Goal: Task Accomplishment & Management: Manage account settings

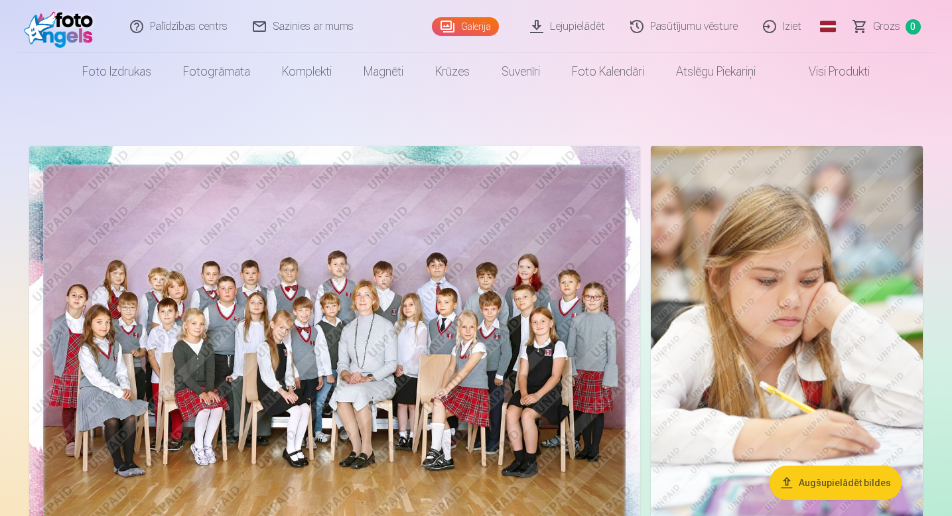
click at [702, 33] on link "Pasūtījumu vēsture" at bounding box center [684, 26] width 133 height 53
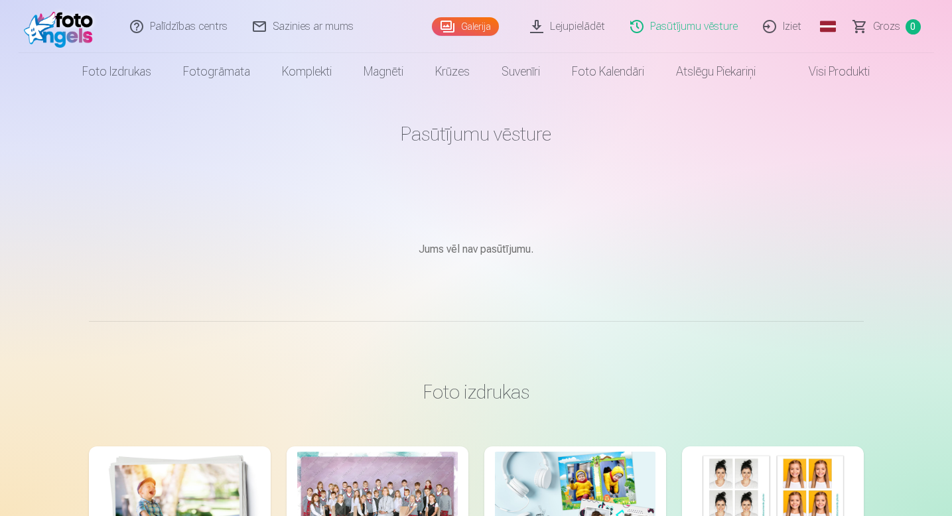
click at [843, 74] on link "Visi produkti" at bounding box center [828, 71] width 114 height 37
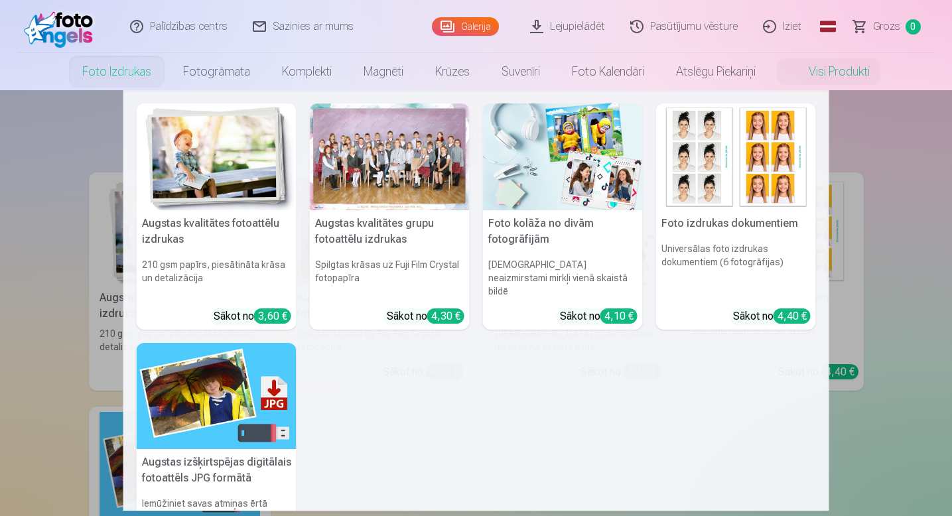
click at [117, 72] on link "Foto izdrukas" at bounding box center [116, 71] width 101 height 37
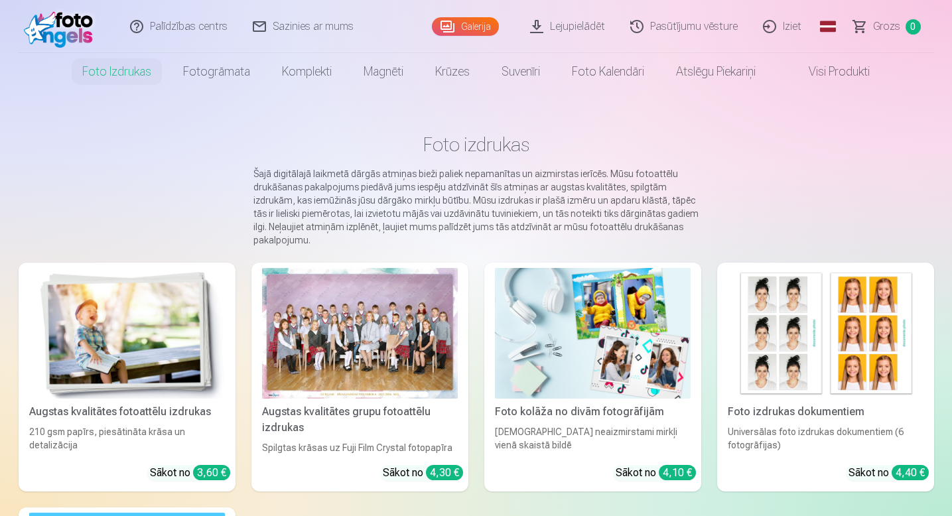
click at [414, 340] on div at bounding box center [360, 333] width 196 height 131
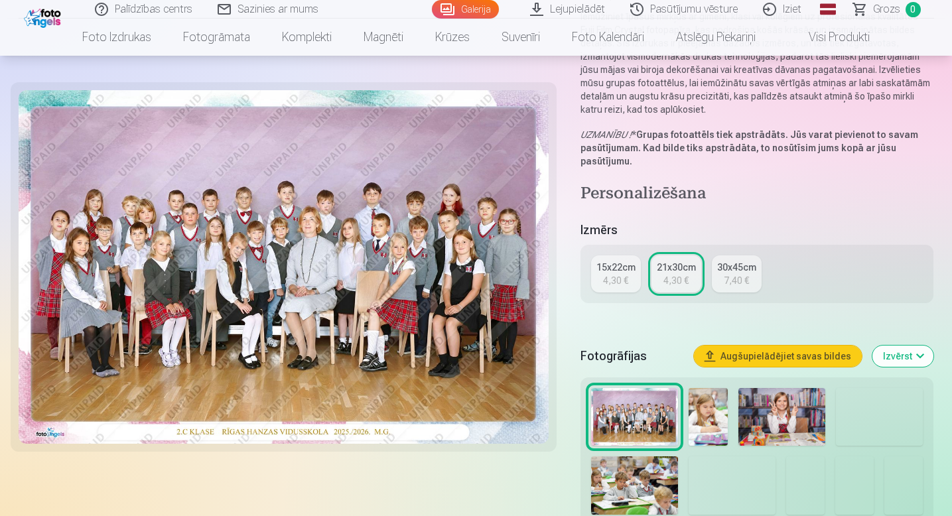
scroll to position [152, 0]
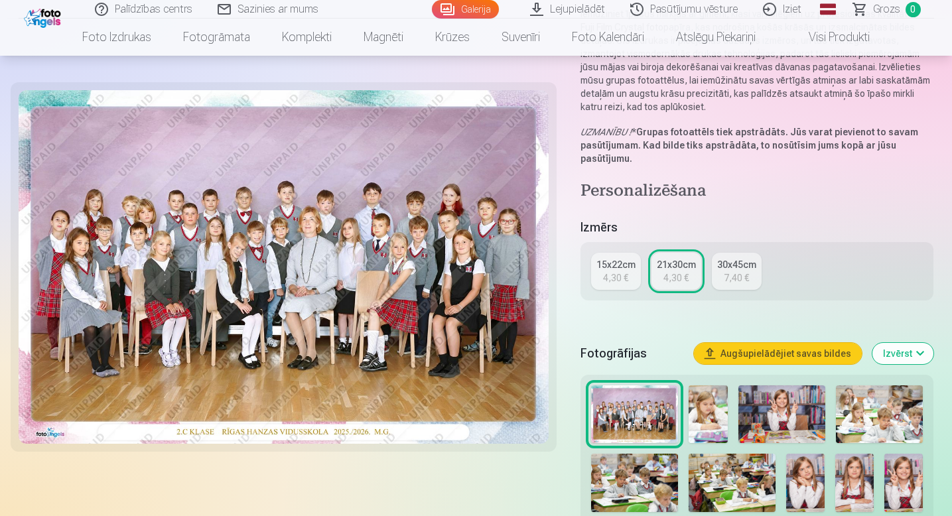
click at [456, 12] on link "Galerija" at bounding box center [465, 9] width 67 height 19
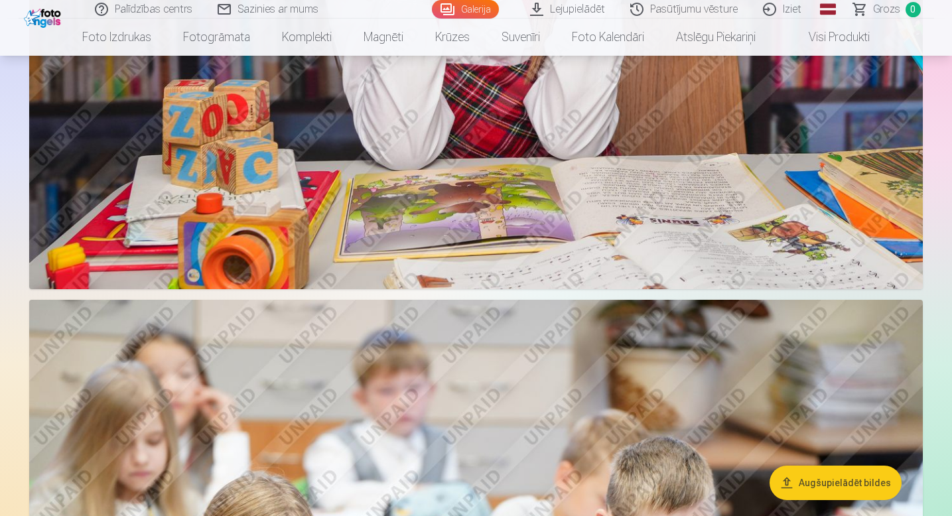
scroll to position [868, 0]
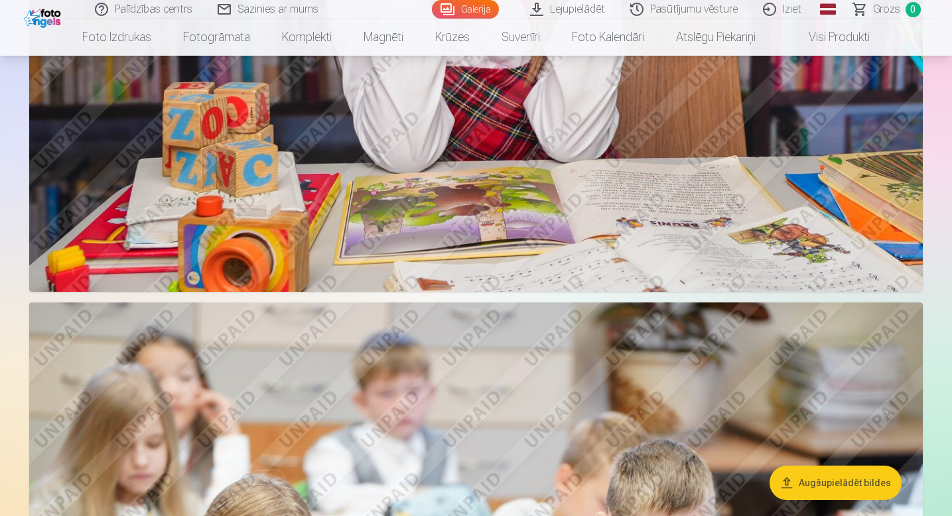
click at [842, 35] on link "Visi produkti" at bounding box center [828, 37] width 114 height 37
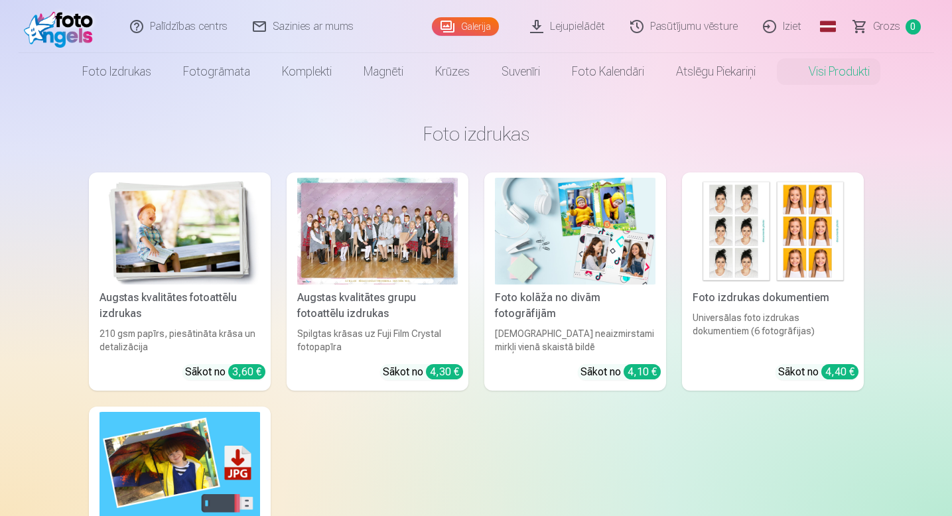
click at [789, 25] on link "Iziet" at bounding box center [783, 26] width 64 height 53
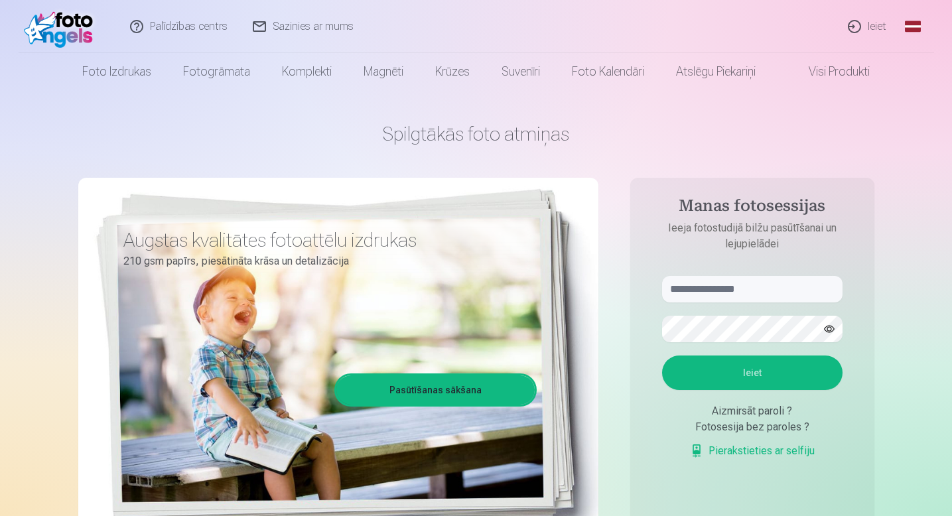
click at [881, 25] on link "Ieiet" at bounding box center [868, 26] width 64 height 53
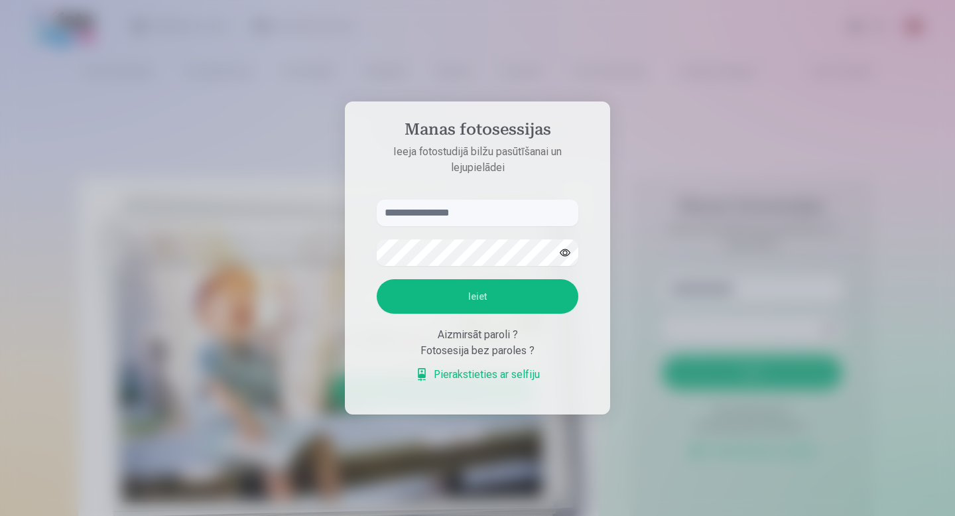
click at [484, 377] on link "Pierakstieties ar selfiju" at bounding box center [477, 375] width 125 height 16
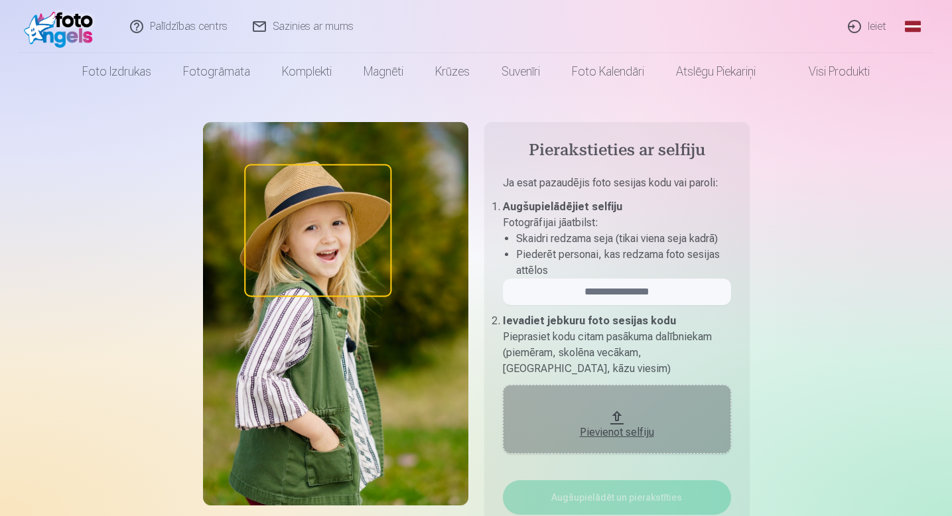
click at [873, 28] on link "Ieiet" at bounding box center [868, 26] width 64 height 53
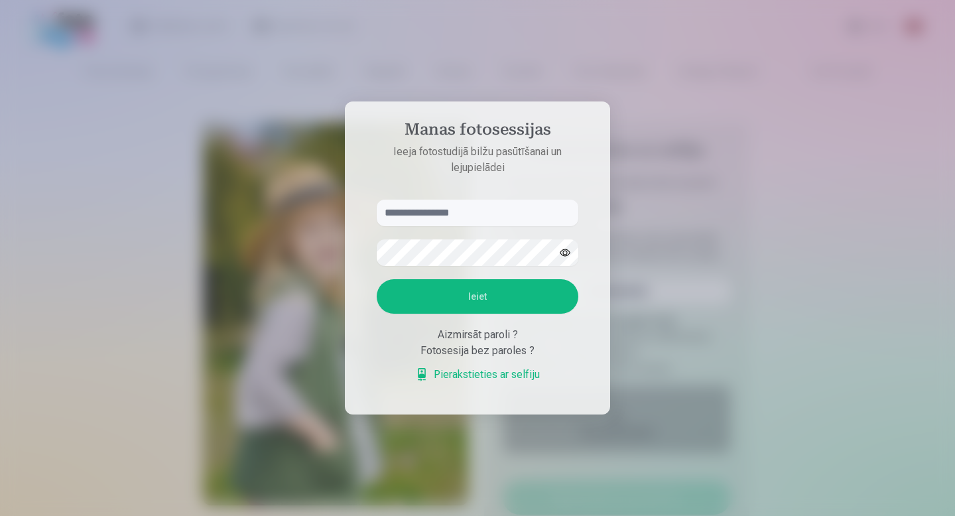
click at [657, 178] on div at bounding box center [477, 258] width 955 height 516
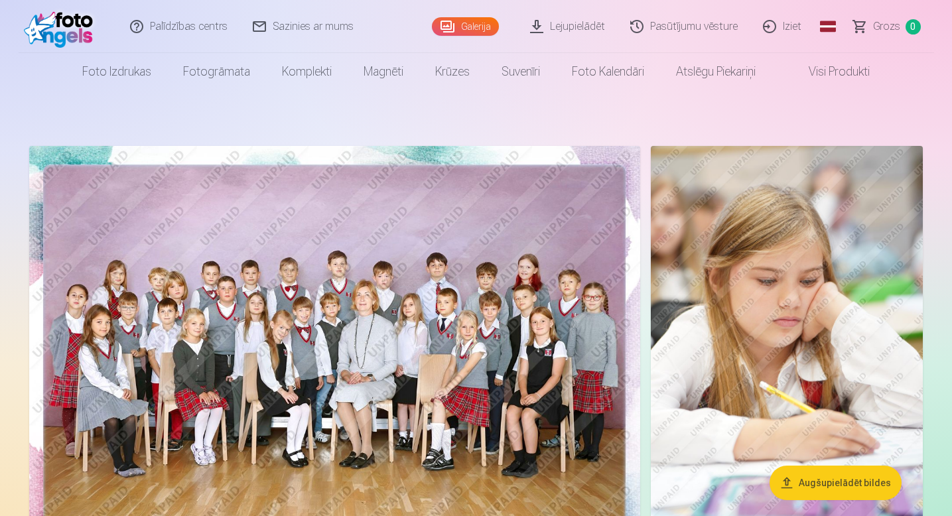
click at [790, 25] on link "Iziet" at bounding box center [783, 26] width 64 height 53
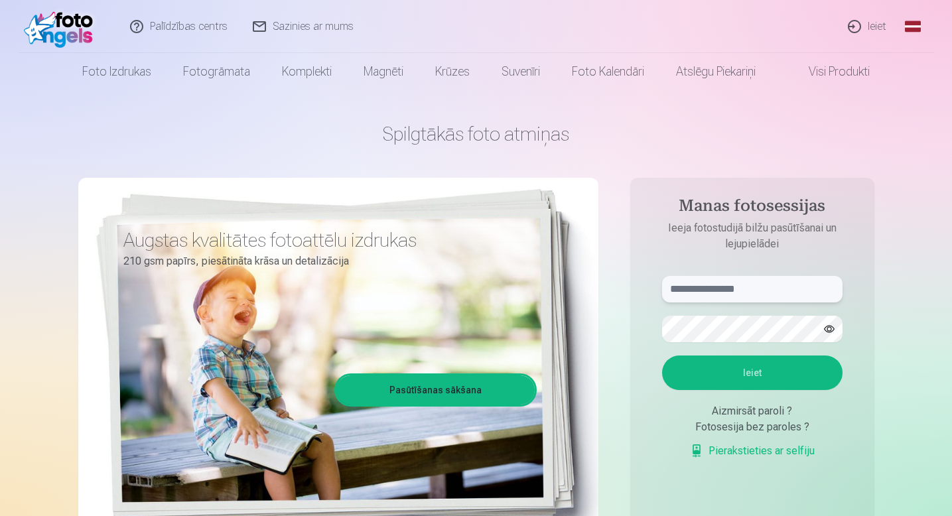
click at [726, 278] on input "text" at bounding box center [752, 289] width 180 height 27
type input "**********"
click at [765, 366] on button "Ieiet" at bounding box center [752, 372] width 180 height 34
